Goal: Navigation & Orientation: Find specific page/section

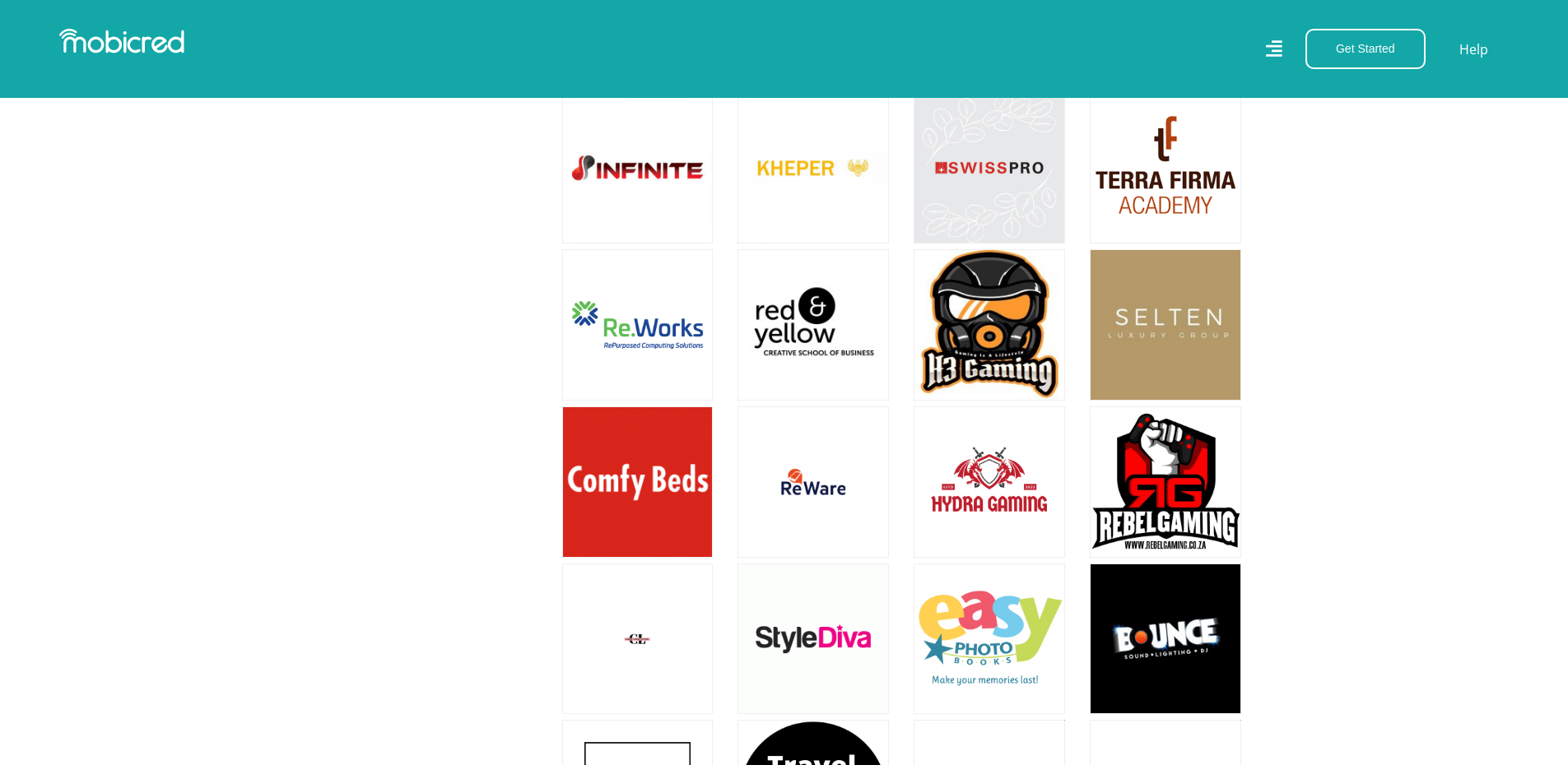
scroll to position [3045, 0]
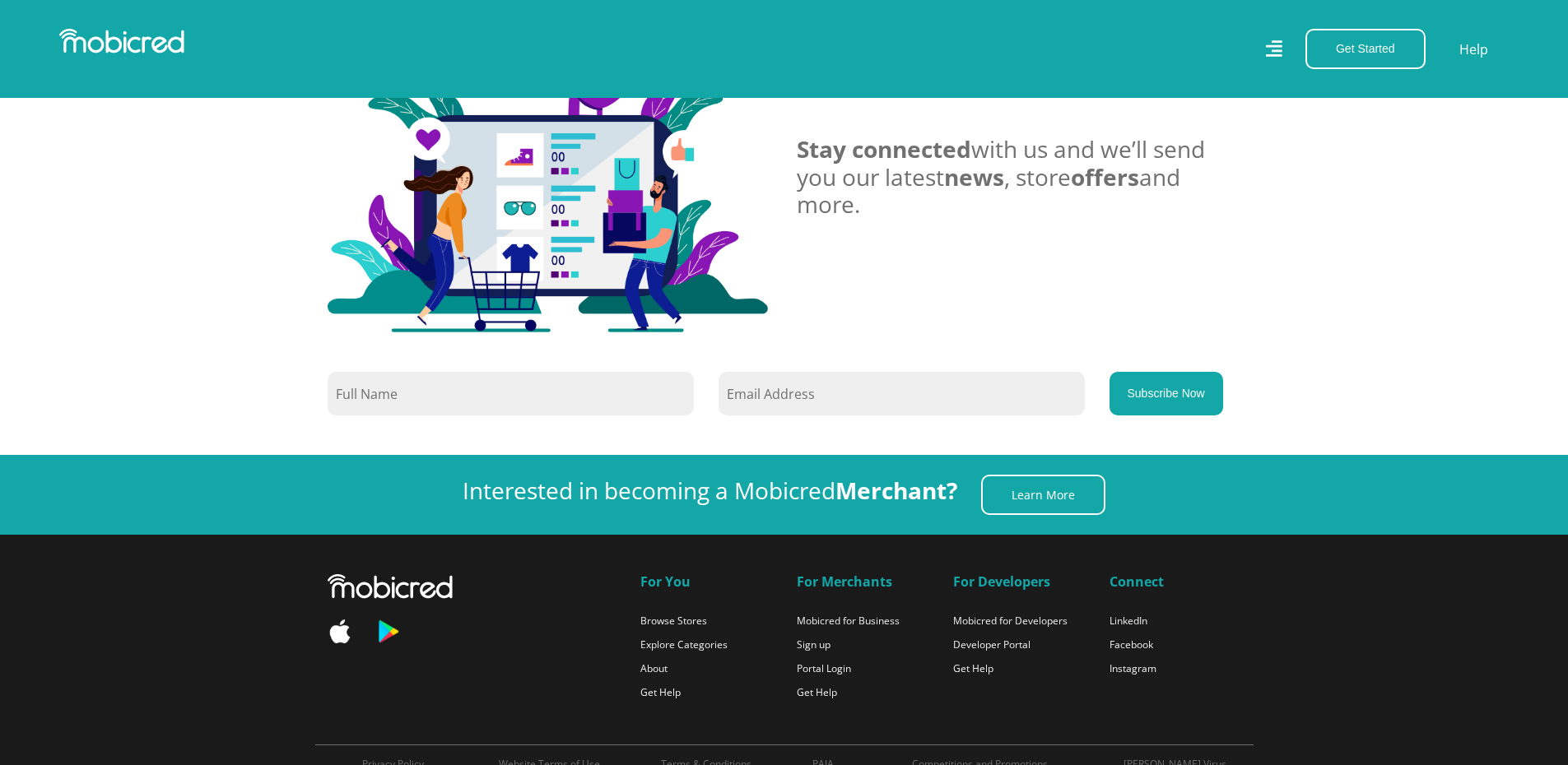
scroll to position [9874, 0]
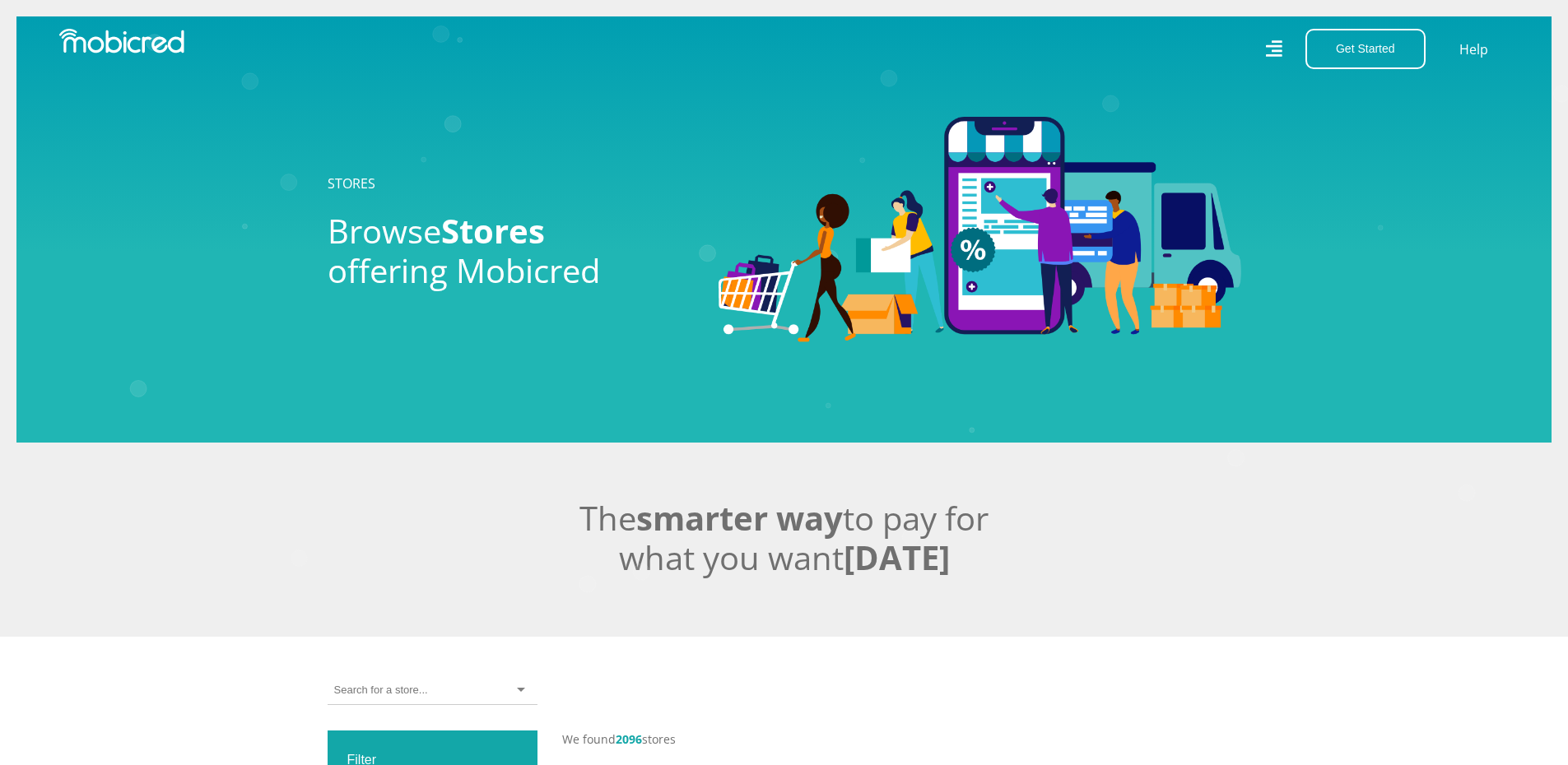
scroll to position [164, 0]
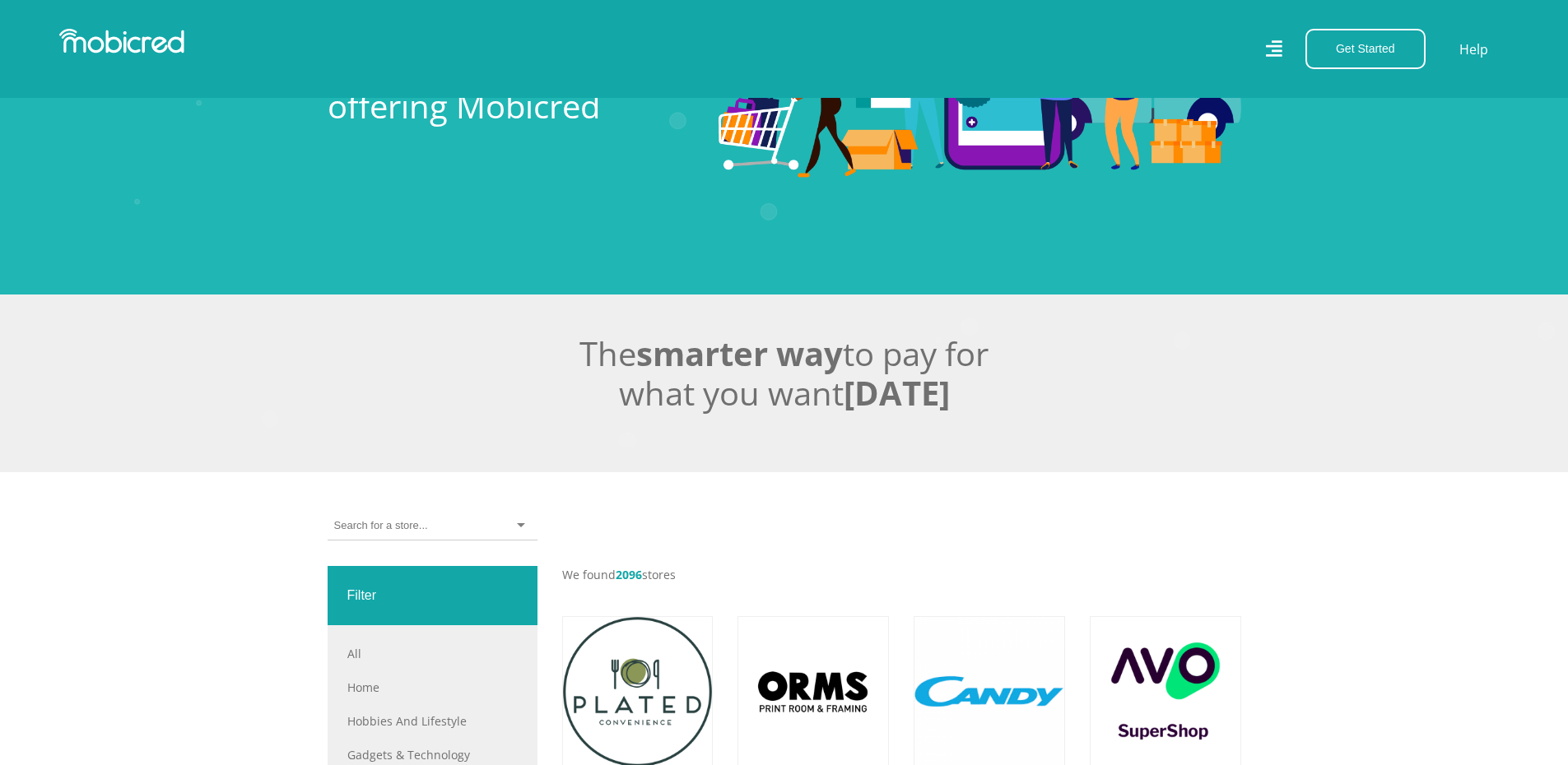
click at [382, 554] on div at bounding box center [432, 539] width 235 height 54
click at [429, 533] on div at bounding box center [433, 526] width 210 height 29
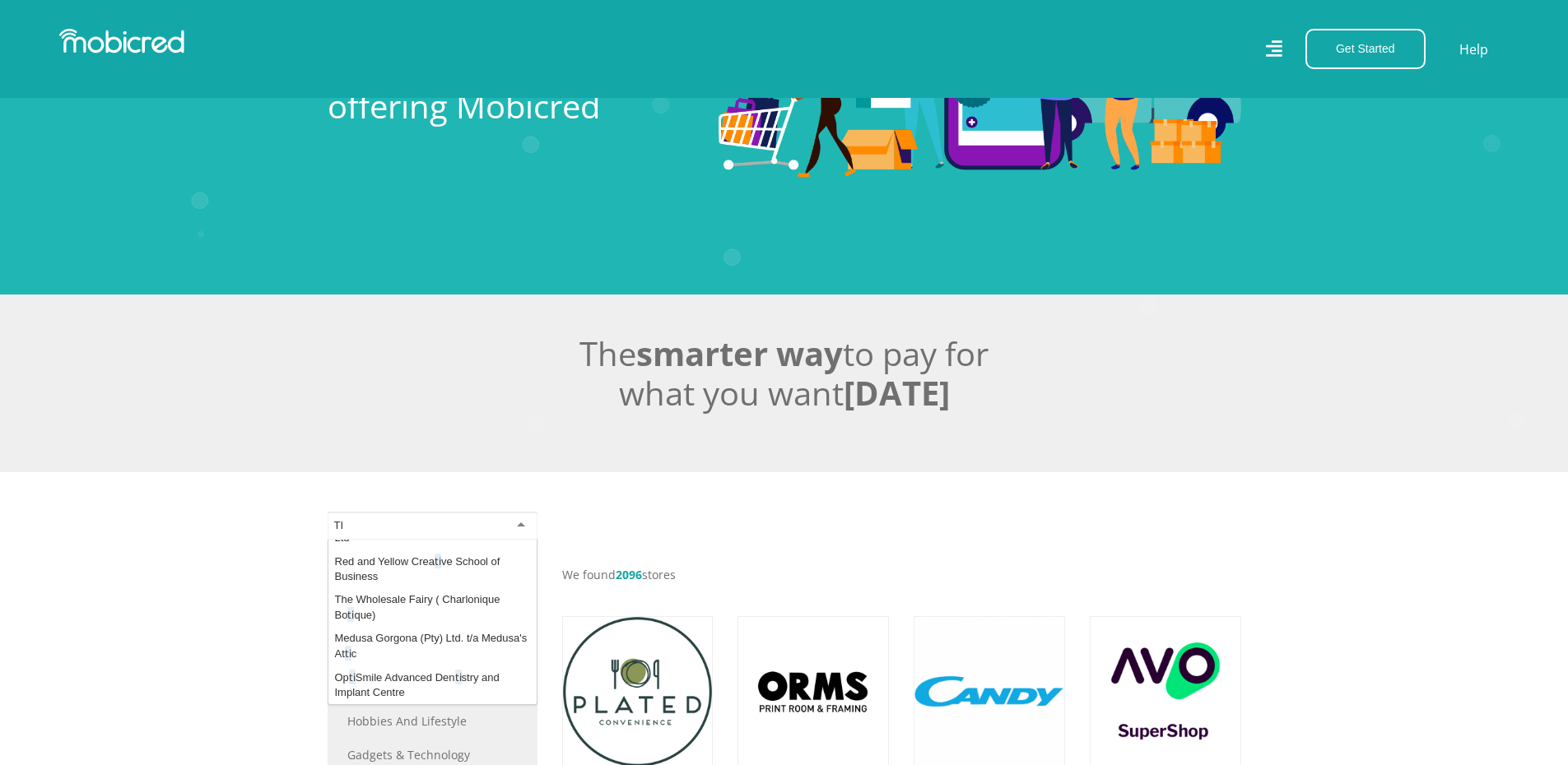
scroll to position [0, 0]
type input "TILES"
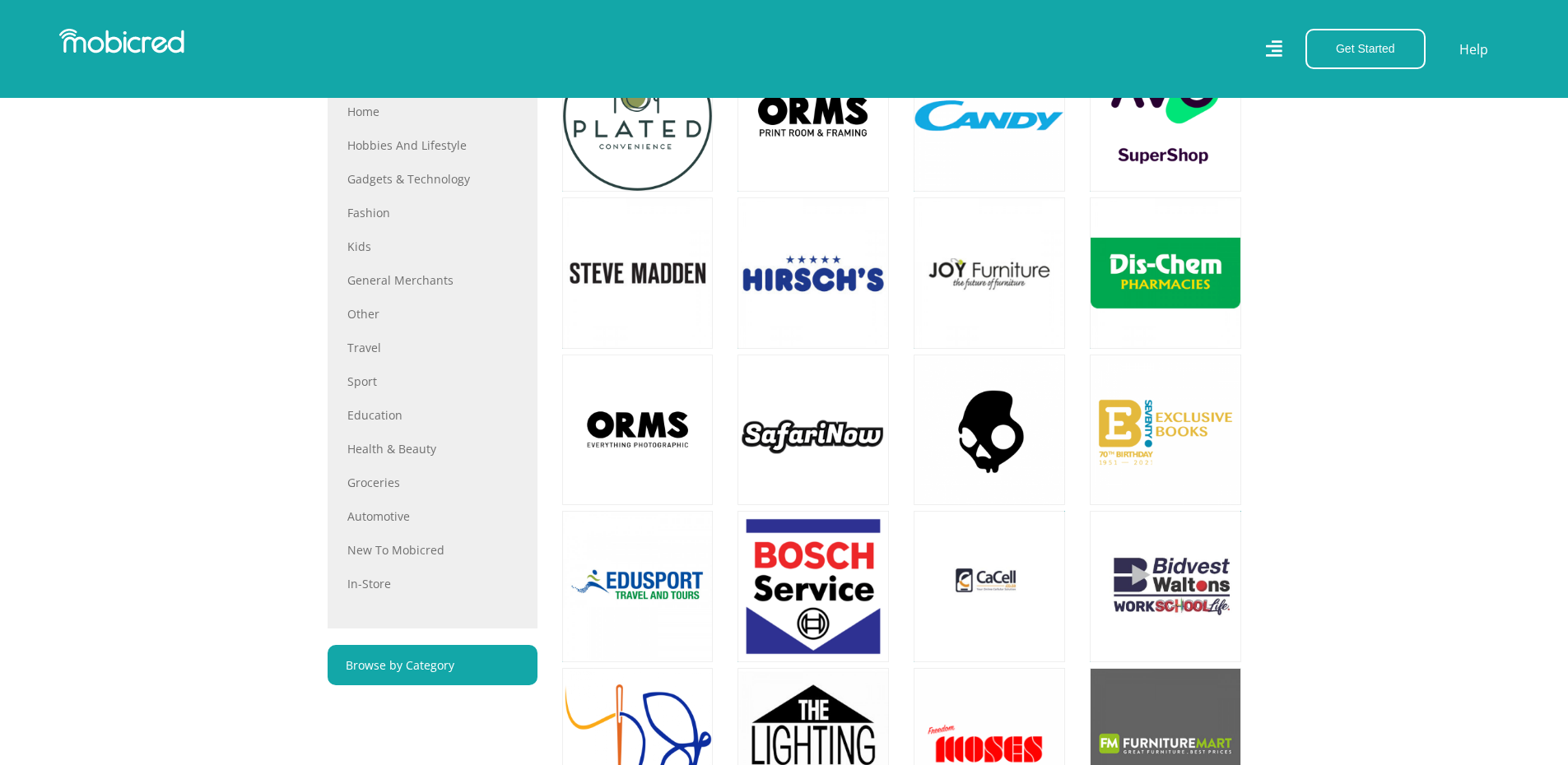
scroll to position [823, 0]
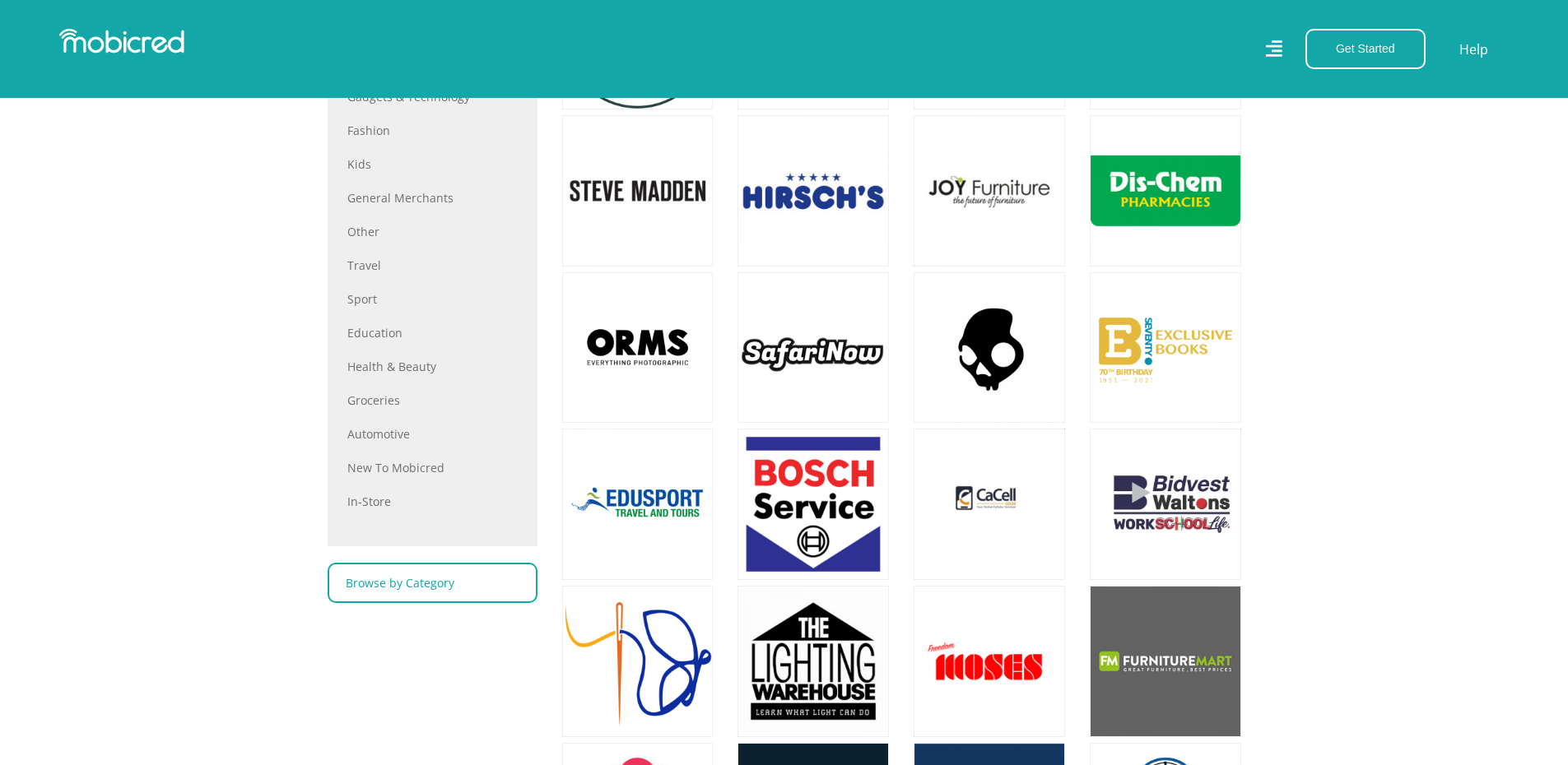
click at [402, 591] on link "Browse by Category" at bounding box center [433, 583] width 210 height 41
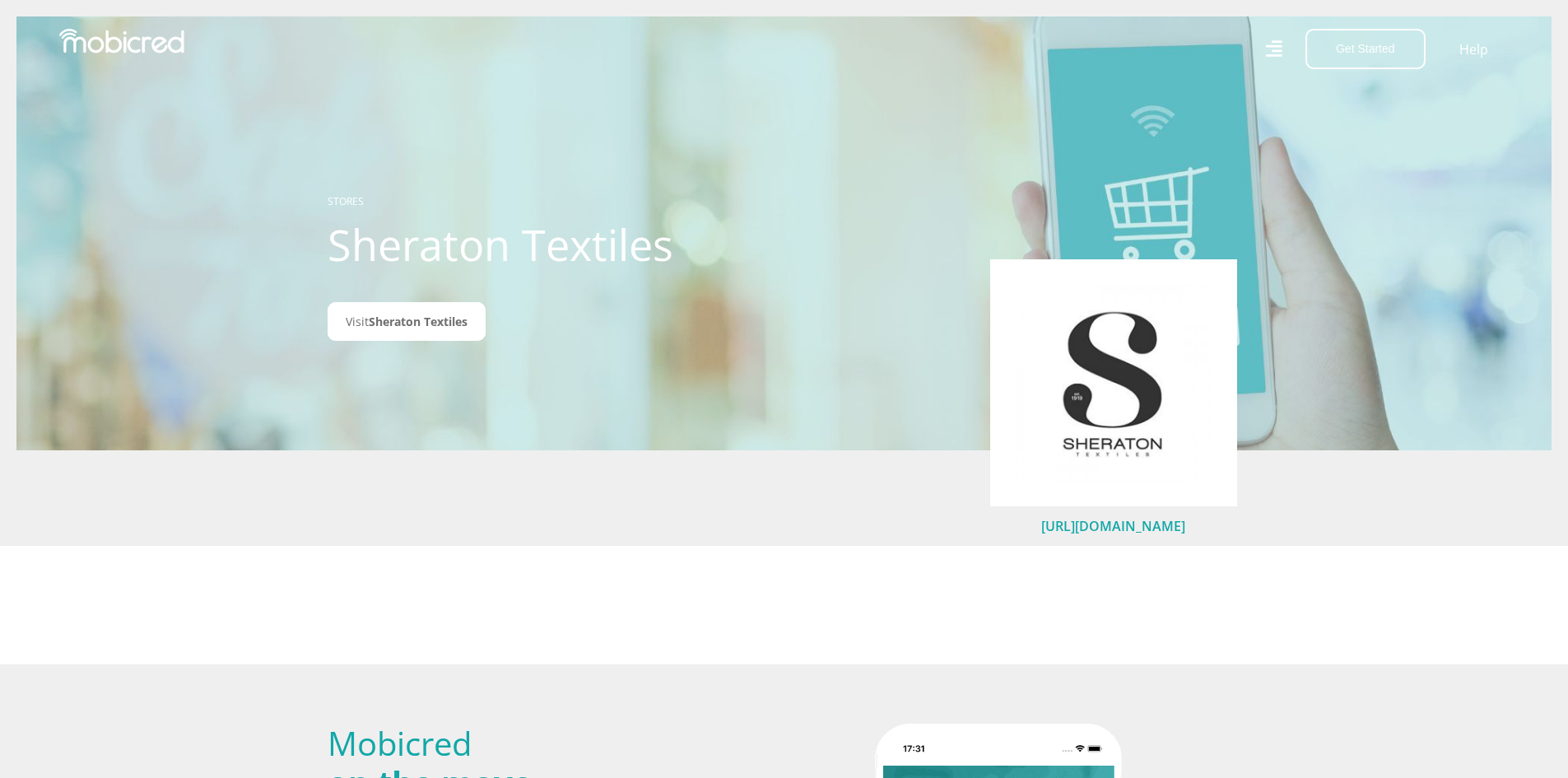
click at [1111, 523] on link "[URL][DOMAIN_NAME]" at bounding box center [1114, 525] width 144 height 18
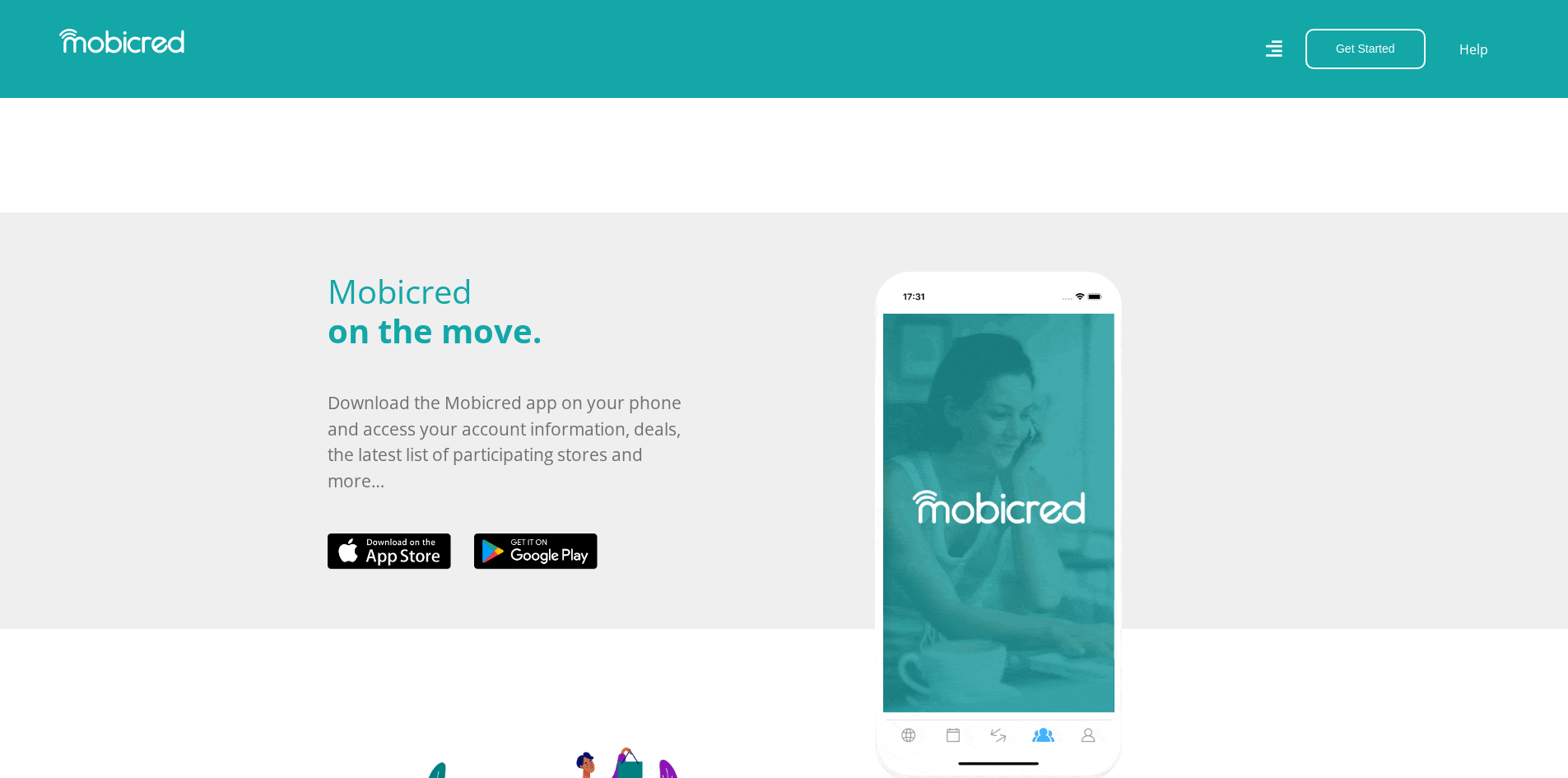
scroll to position [659, 0]
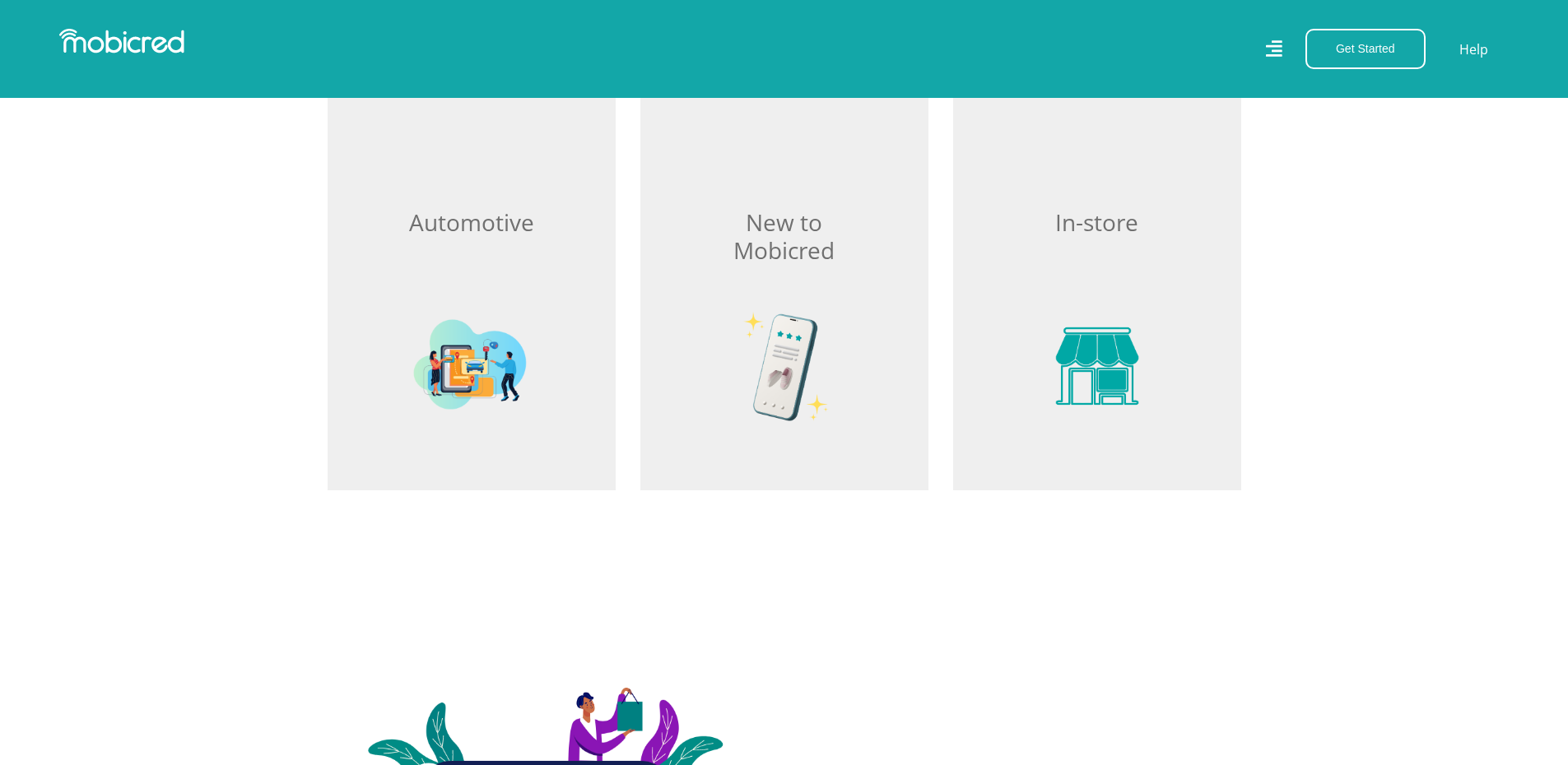
scroll to position [2386, 0]
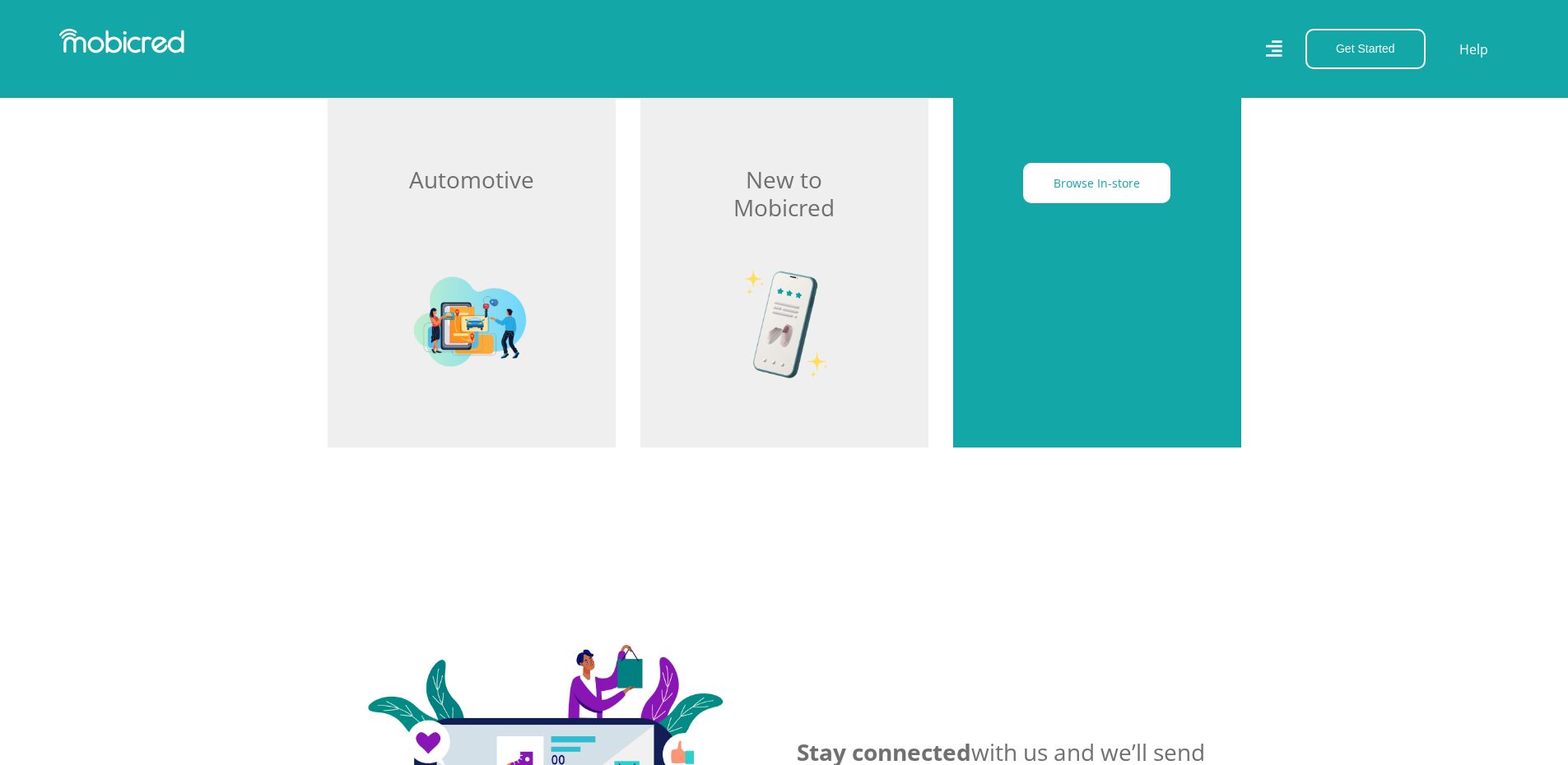
click at [1086, 225] on div "Browse In-store" at bounding box center [1098, 247] width 288 height 400
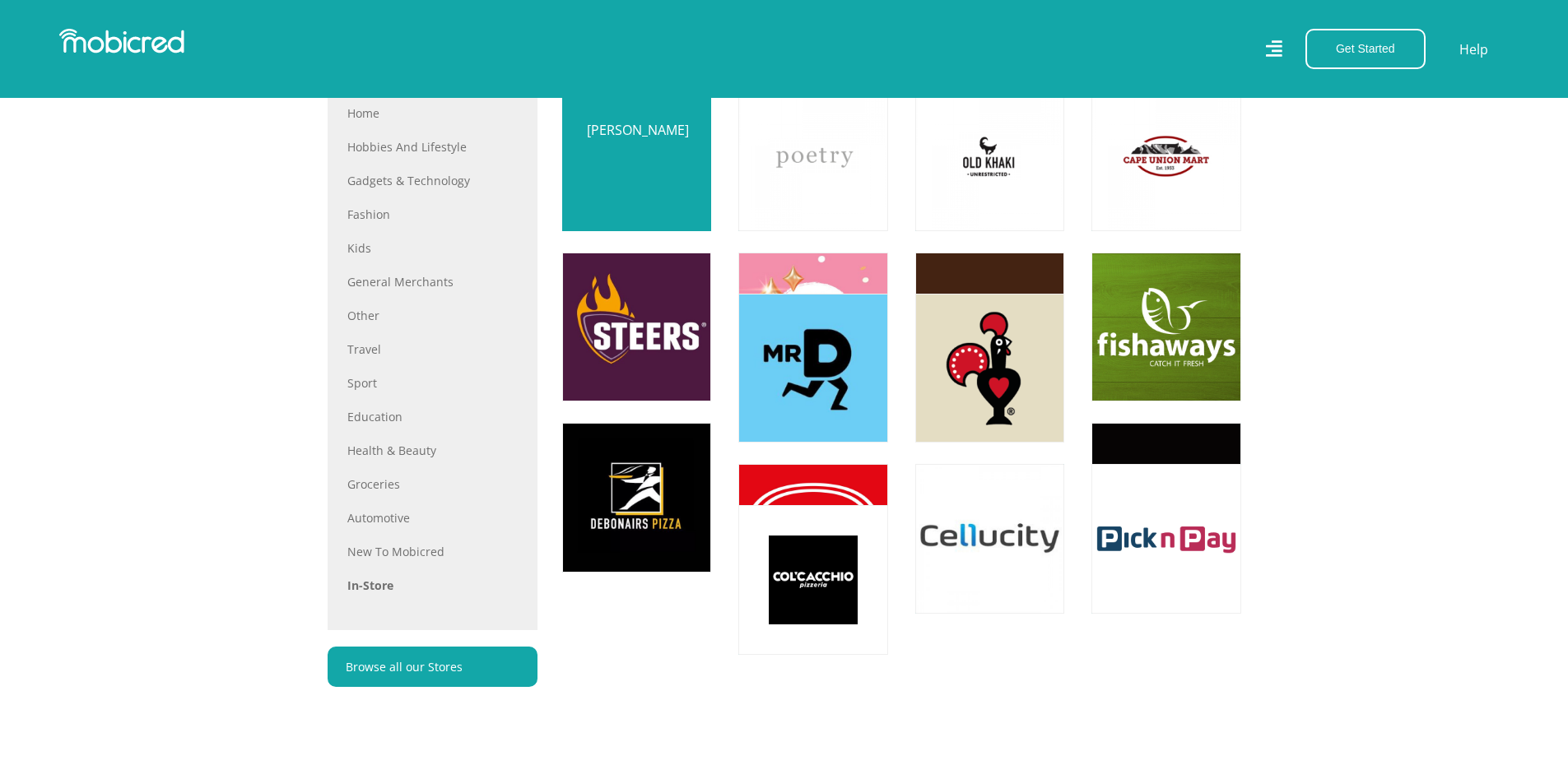
scroll to position [658, 0]
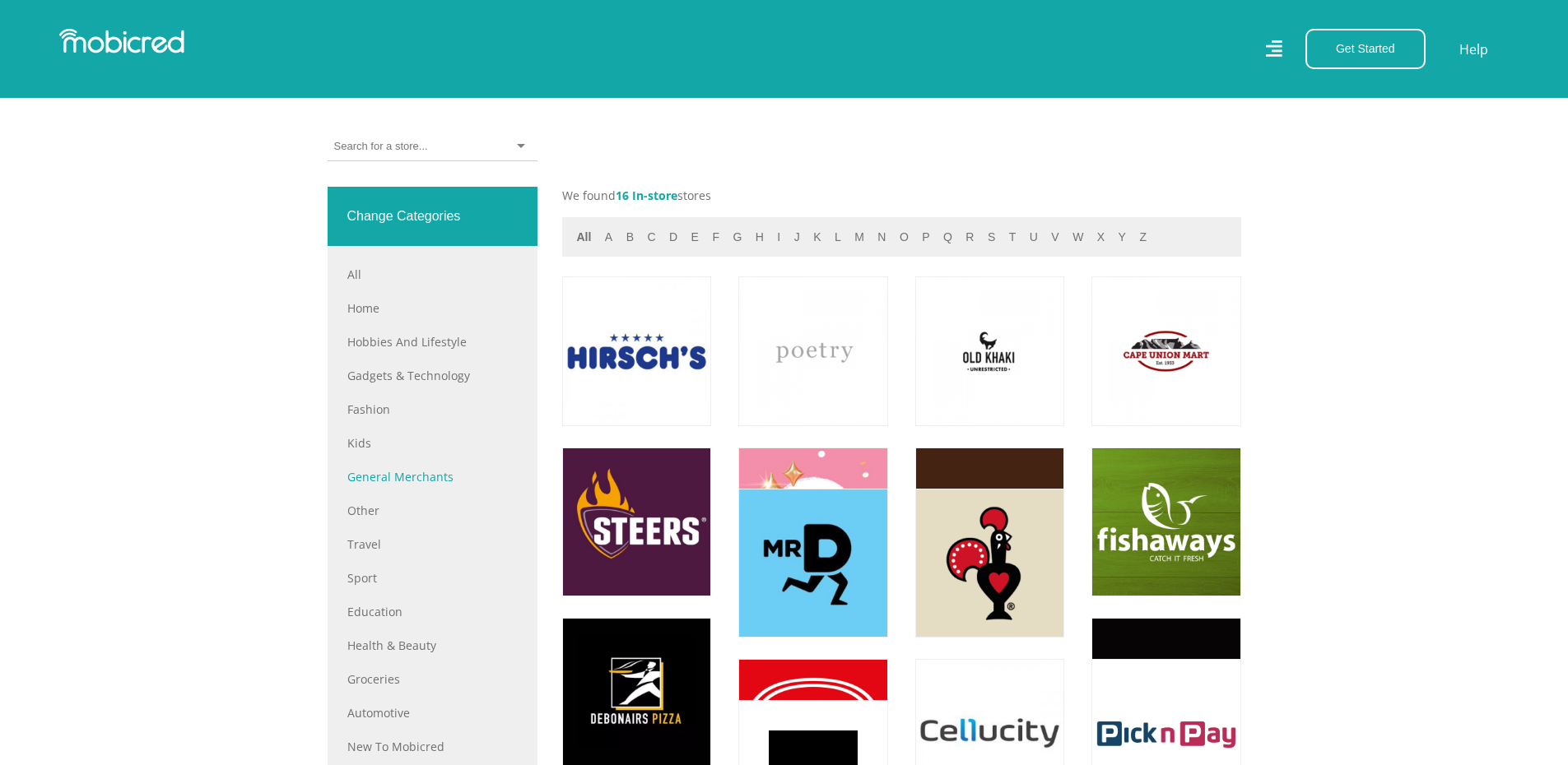
click at [395, 485] on link "General Merchants" at bounding box center [432, 477] width 170 height 17
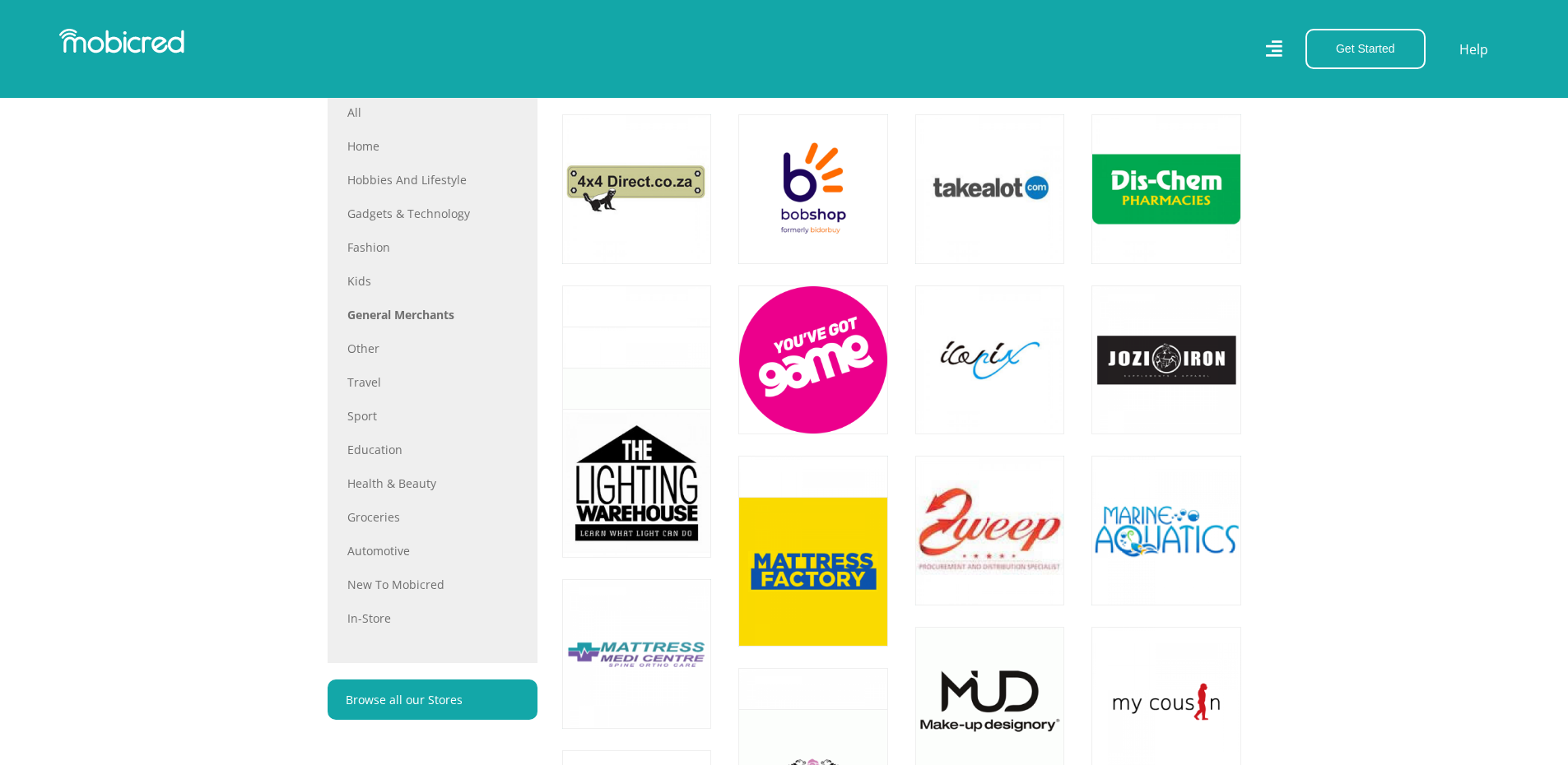
scroll to position [823, 0]
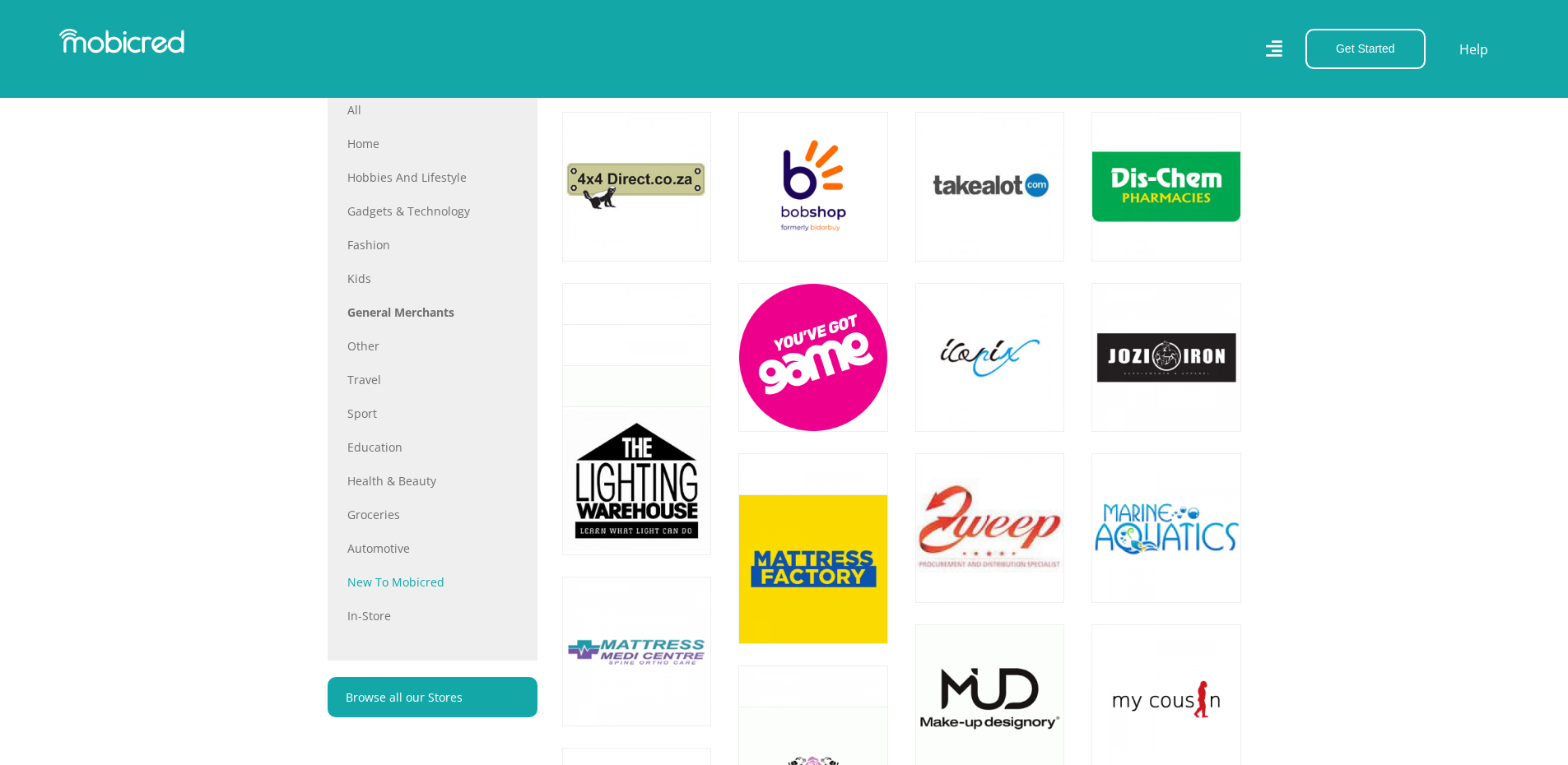
click at [362, 590] on link "New to Mobicred" at bounding box center [432, 582] width 170 height 17
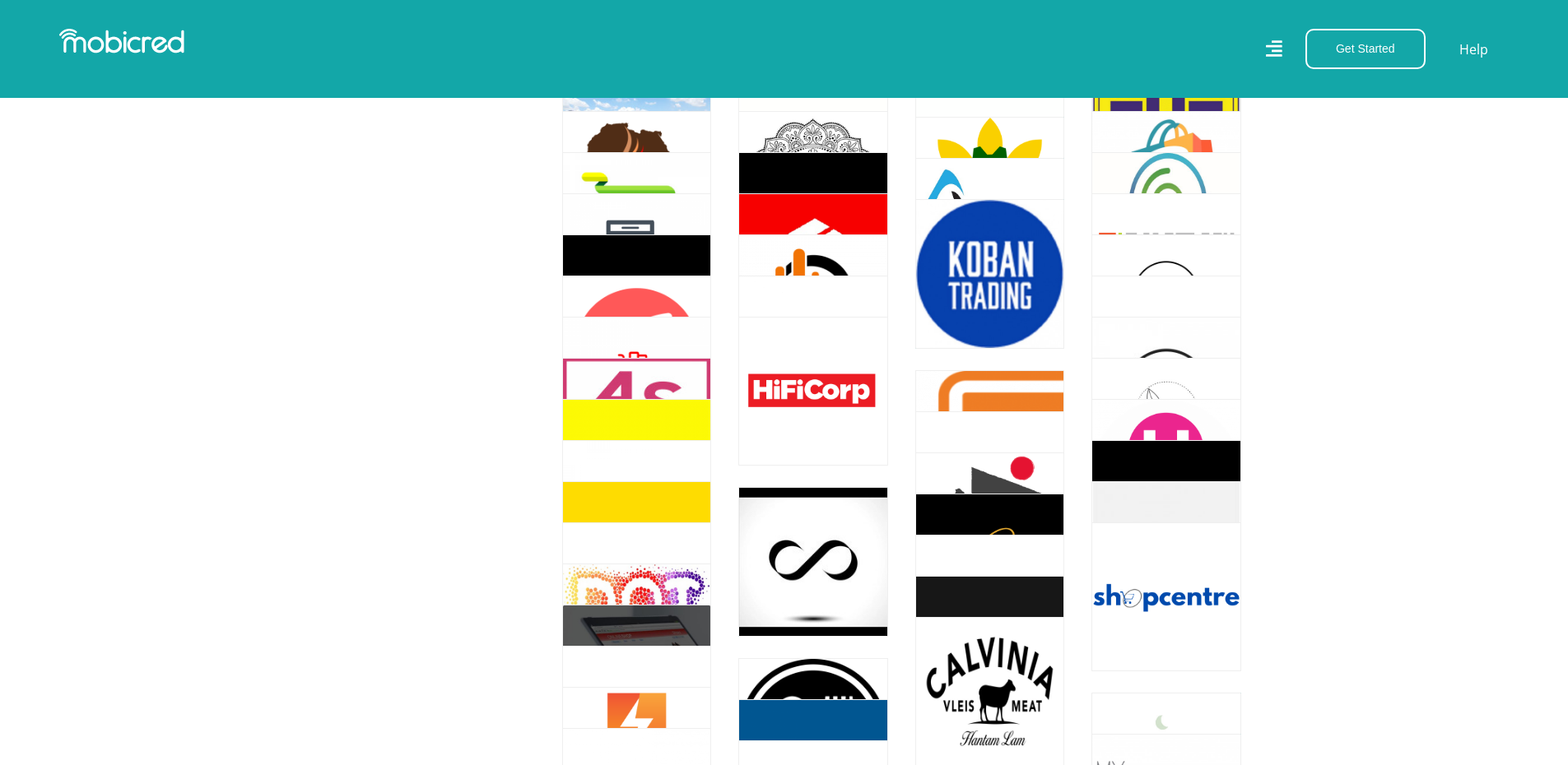
scroll to position [3621, 0]
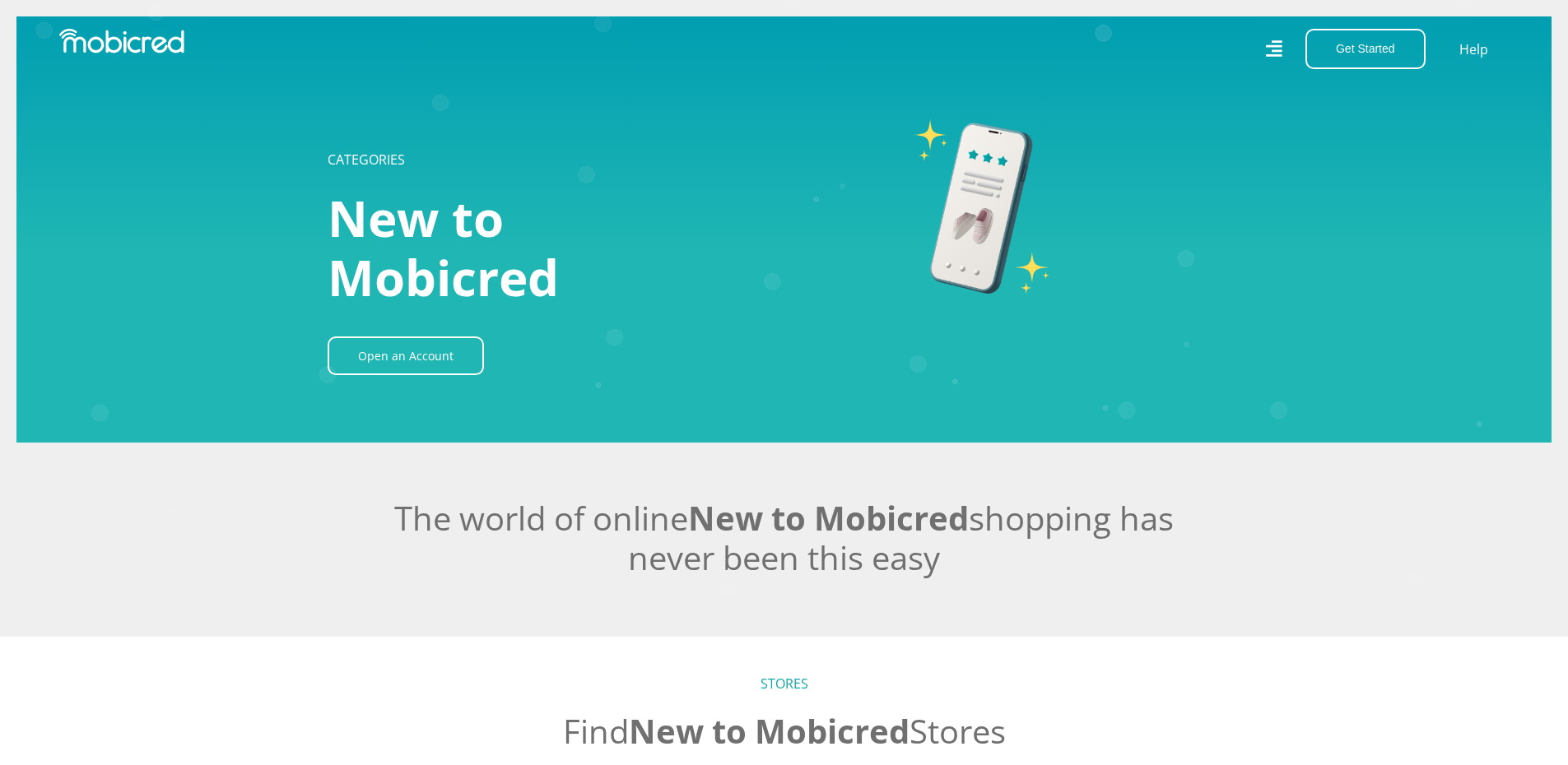
scroll to position [82, 0]
